Goal: Task Accomplishment & Management: Manage account settings

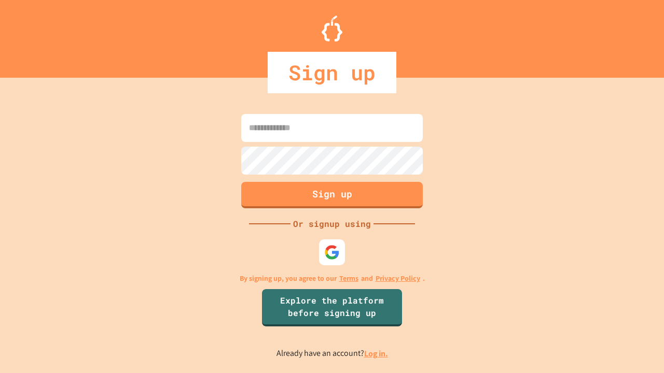
click at [377, 354] on link "Log in." at bounding box center [376, 354] width 24 height 11
